Goal: Task Accomplishment & Management: Use online tool/utility

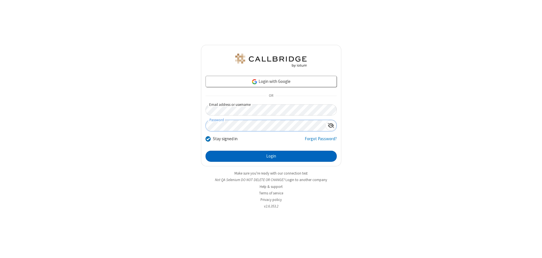
click at [271, 156] on button "Login" at bounding box center [271, 156] width 131 height 11
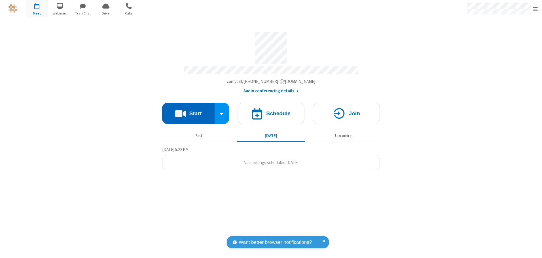
click at [188, 111] on button "Start" at bounding box center [188, 113] width 52 height 21
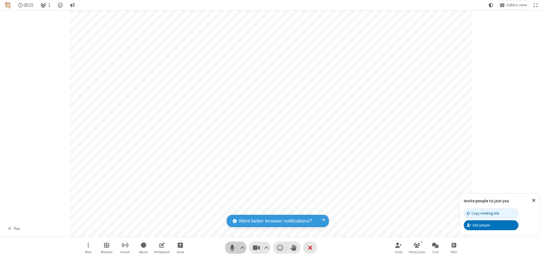
click at [232, 247] on span "Mute (Alt+A)" at bounding box center [232, 247] width 9 height 8
click at [232, 247] on span "Unmute (Alt+A)" at bounding box center [232, 247] width 9 height 8
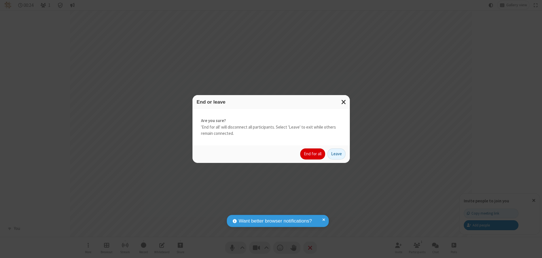
click at [313, 154] on button "End for all" at bounding box center [312, 153] width 25 height 11
